Goal: Information Seeking & Learning: Learn about a topic

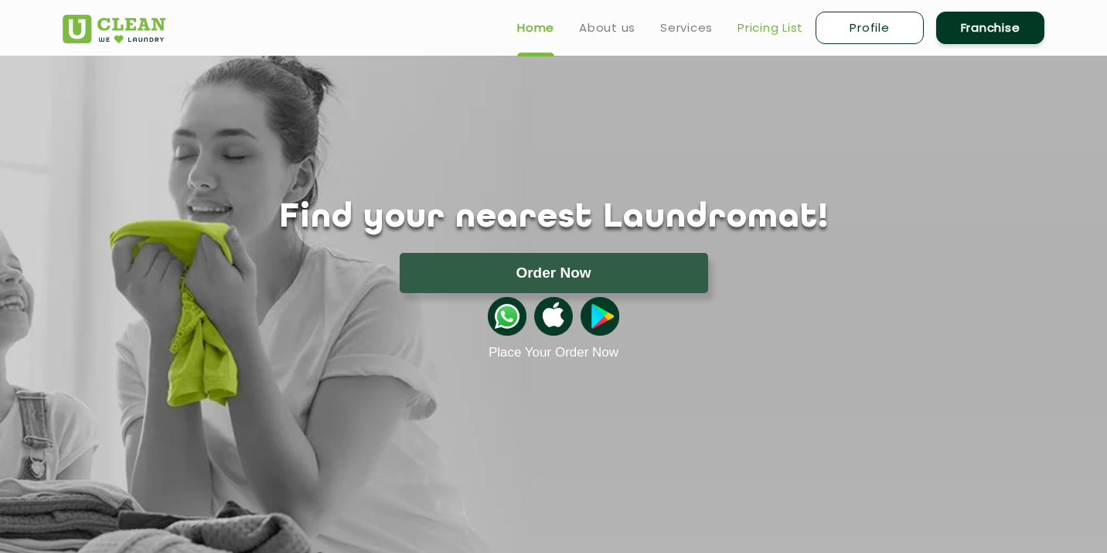
click at [773, 30] on link "Pricing List" at bounding box center [771, 28] width 66 height 19
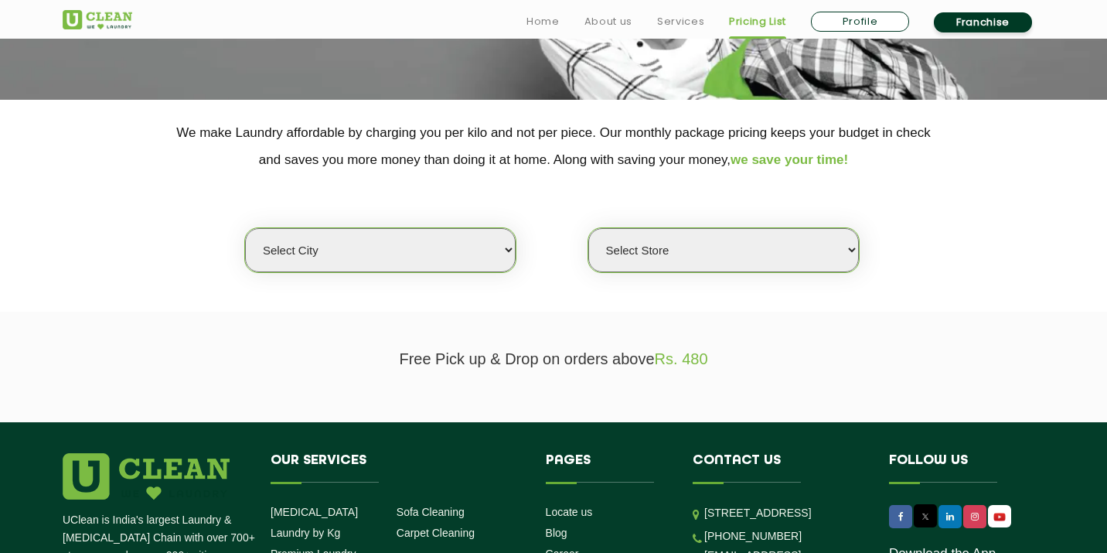
scroll to position [271, 0]
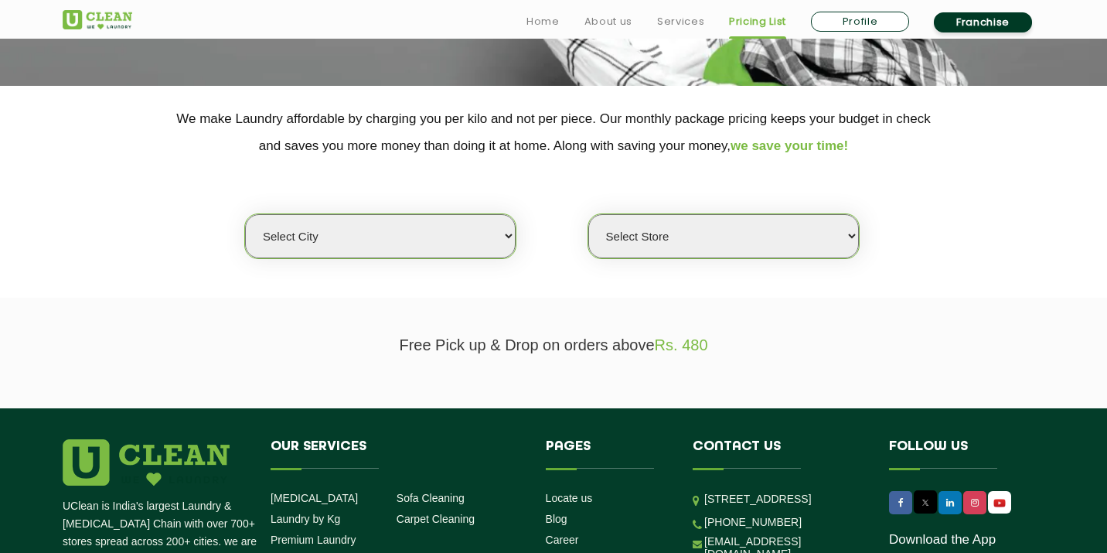
click at [445, 241] on select "Select city [GEOGRAPHIC_DATA] [GEOGRAPHIC_DATA] [GEOGRAPHIC_DATA] [GEOGRAPHIC_D…" at bounding box center [380, 236] width 271 height 44
select select "50"
click at [245, 214] on select "Select city [GEOGRAPHIC_DATA] [GEOGRAPHIC_DATA] [GEOGRAPHIC_DATA] [GEOGRAPHIC_D…" at bounding box center [380, 236] width 271 height 44
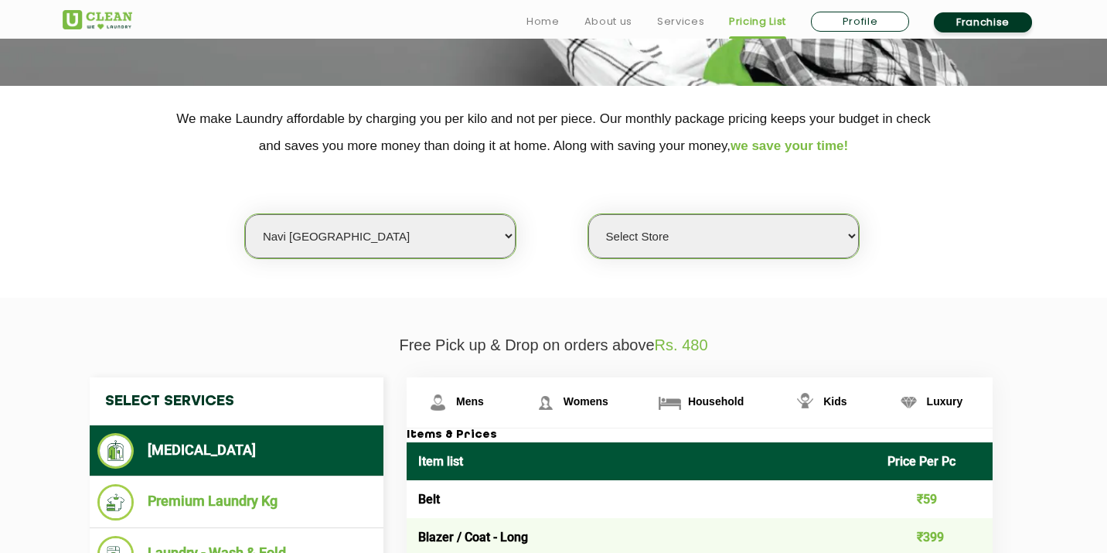
click at [682, 230] on select "Select Store [GEOGRAPHIC_DATA] Sector 8 UClean Sector 44 Seawoods [GEOGRAPHIC_D…" at bounding box center [723, 236] width 271 height 44
select select "552"
click at [588, 214] on select "Select Store [GEOGRAPHIC_DATA] Sector 8 UClean Sector 44 Seawoods [GEOGRAPHIC_D…" at bounding box center [723, 236] width 271 height 44
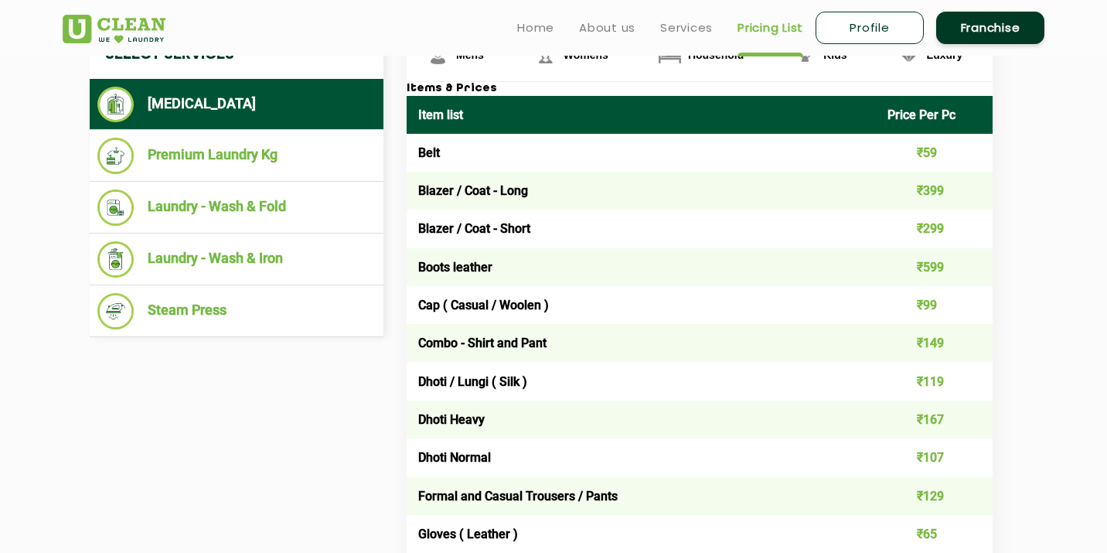
scroll to position [590, 0]
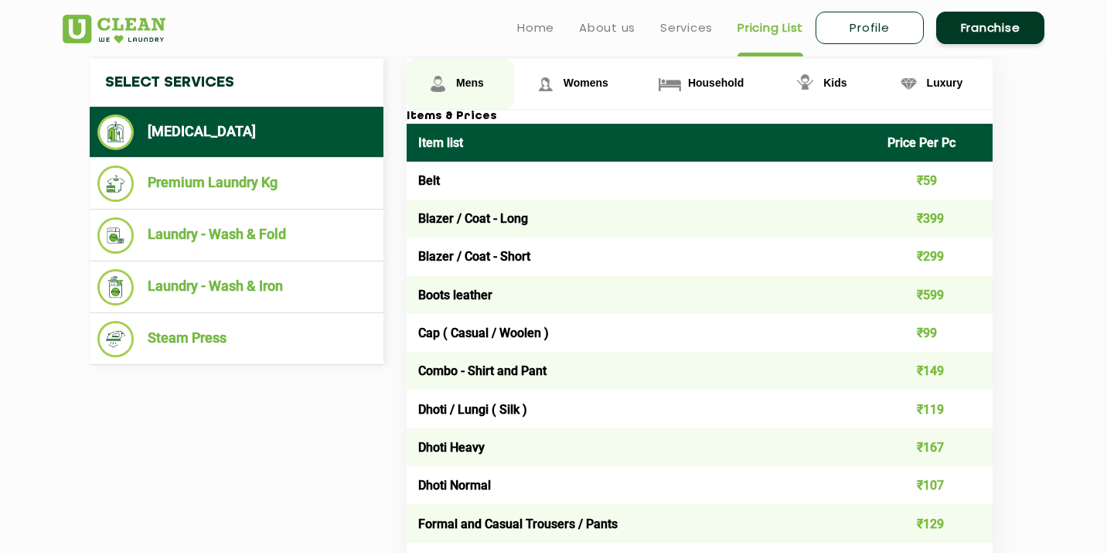
click at [447, 84] on img at bounding box center [438, 83] width 27 height 27
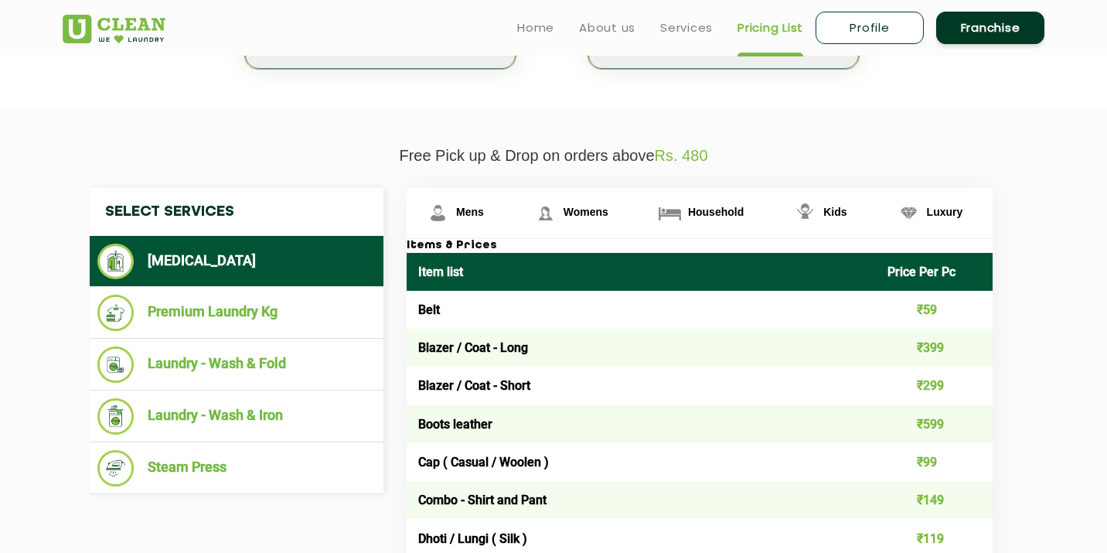
scroll to position [0, 0]
